Goal: Information Seeking & Learning: Learn about a topic

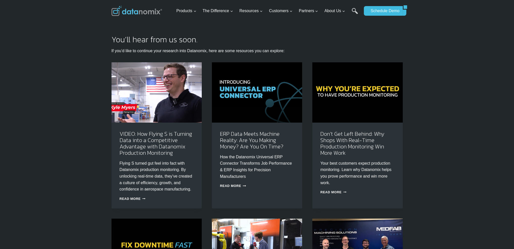
drag, startPoint x: 140, startPoint y: 93, endPoint x: 135, endPoint y: 92, distance: 5.2
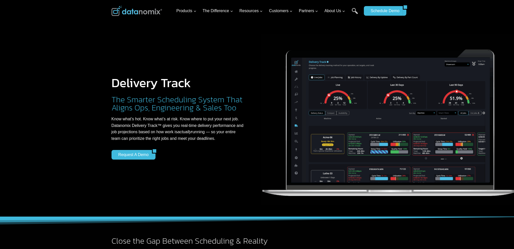
click at [146, 13] on img at bounding box center [137, 11] width 51 height 10
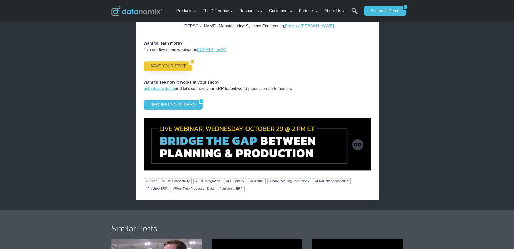
scroll to position [708, 0]
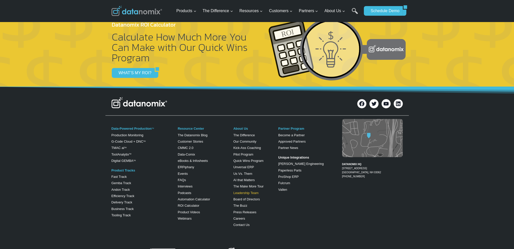
scroll to position [1012, 0]
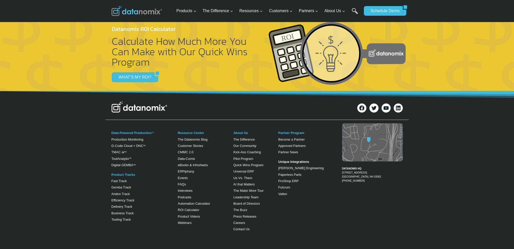
click at [274, 208] on div "Data-Powered Production TM Production Monitoring G-Code Cloud + DNC TM TMAC ai …" at bounding box center [219, 178] width 214 height 112
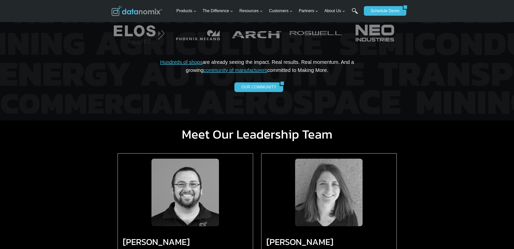
scroll to position [337, 0]
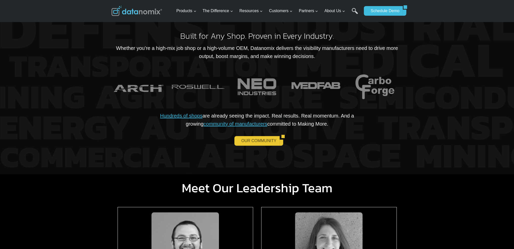
click at [253, 141] on link "OUR COMMUNITY" at bounding box center [256, 141] width 45 height 10
